Goal: Transaction & Acquisition: Download file/media

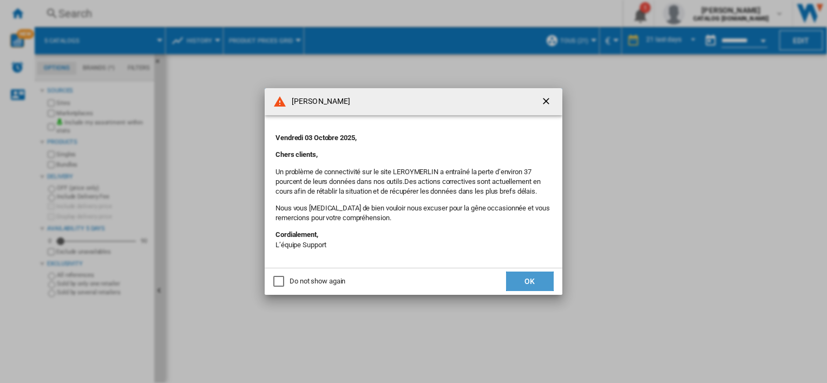
click at [528, 278] on button "OK" at bounding box center [530, 281] width 48 height 19
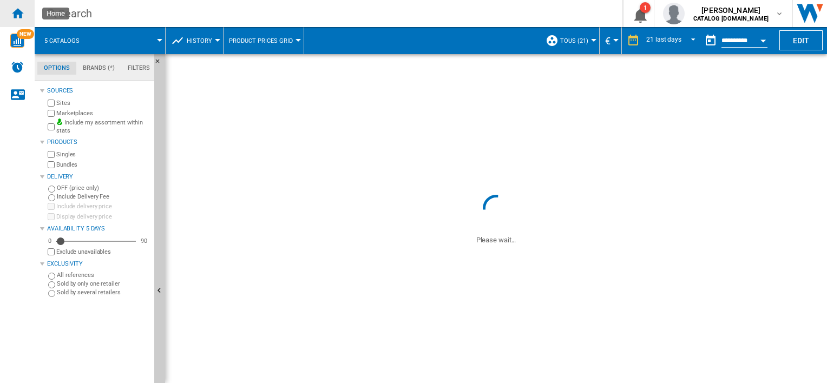
click at [21, 14] on ng-md-icon "Home" at bounding box center [17, 12] width 13 height 13
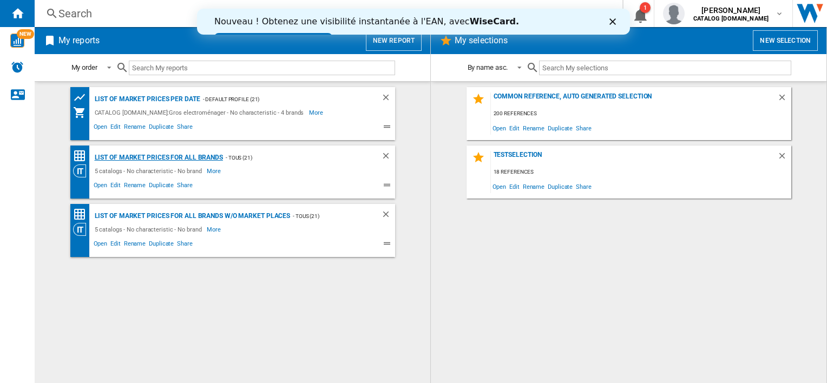
click at [162, 158] on div "List of market prices for all brands" at bounding box center [157, 158] width 131 height 14
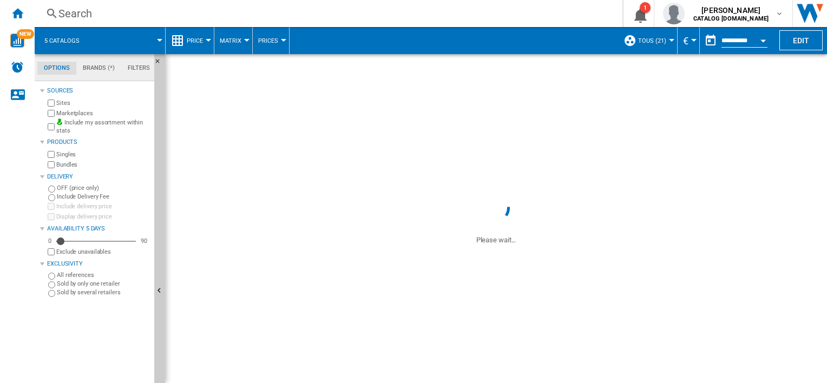
click at [206, 41] on div at bounding box center [208, 40] width 5 height 3
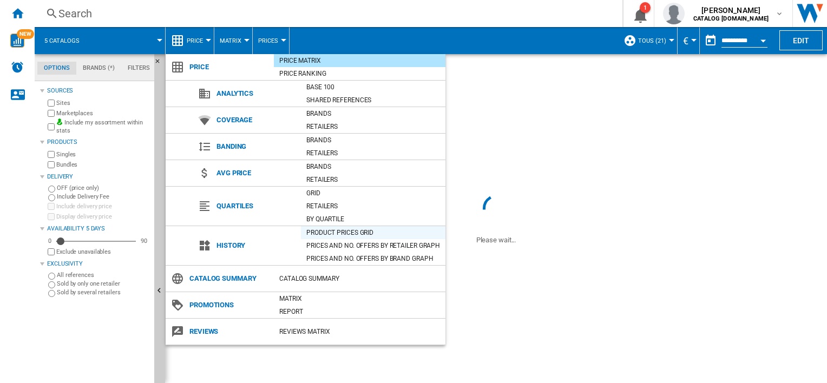
click at [330, 231] on div "Product prices grid" at bounding box center [373, 232] width 145 height 11
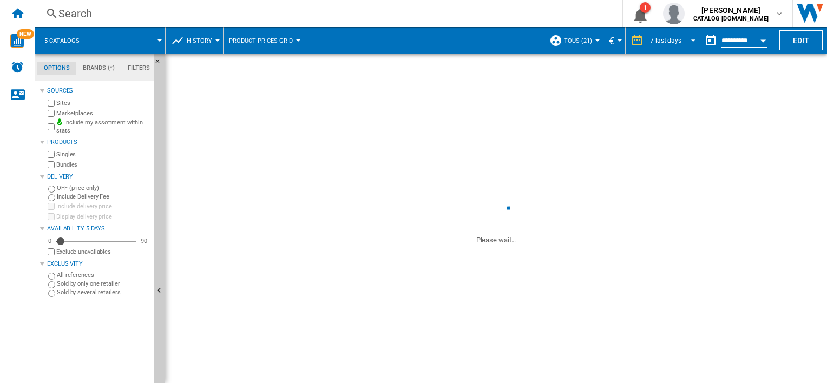
click at [687, 38] on span "REPORTS.WIZARD.STEPS.REPORT.STEPS.REPORT_OPTIONS.PERIOD: 7 last days" at bounding box center [690, 40] width 13 height 10
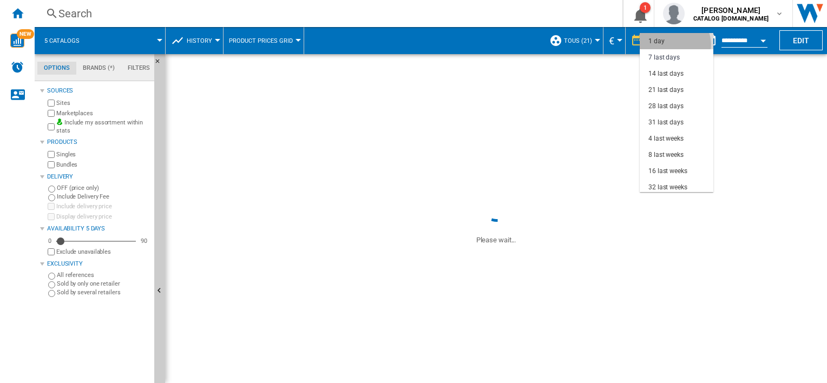
click at [674, 44] on md-option "1 day" at bounding box center [677, 41] width 74 height 16
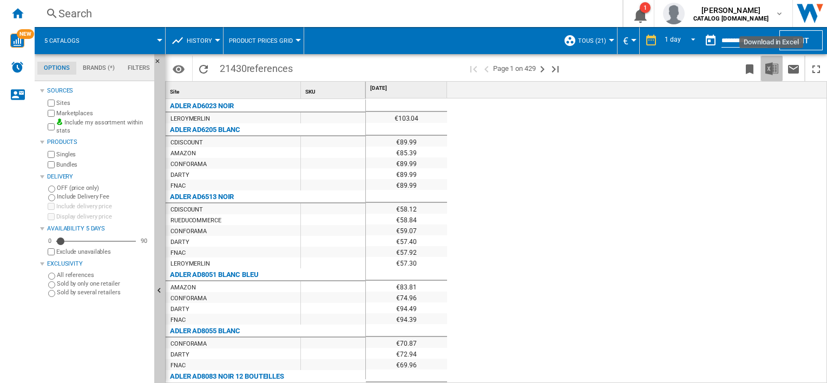
click at [774, 68] on img "Download in Excel" at bounding box center [771, 68] width 13 height 13
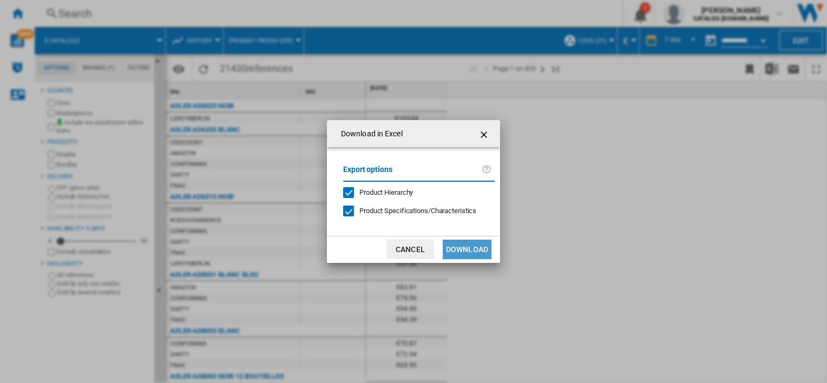
click at [467, 253] on button "Download" at bounding box center [467, 249] width 49 height 19
